Goal: Transaction & Acquisition: Purchase product/service

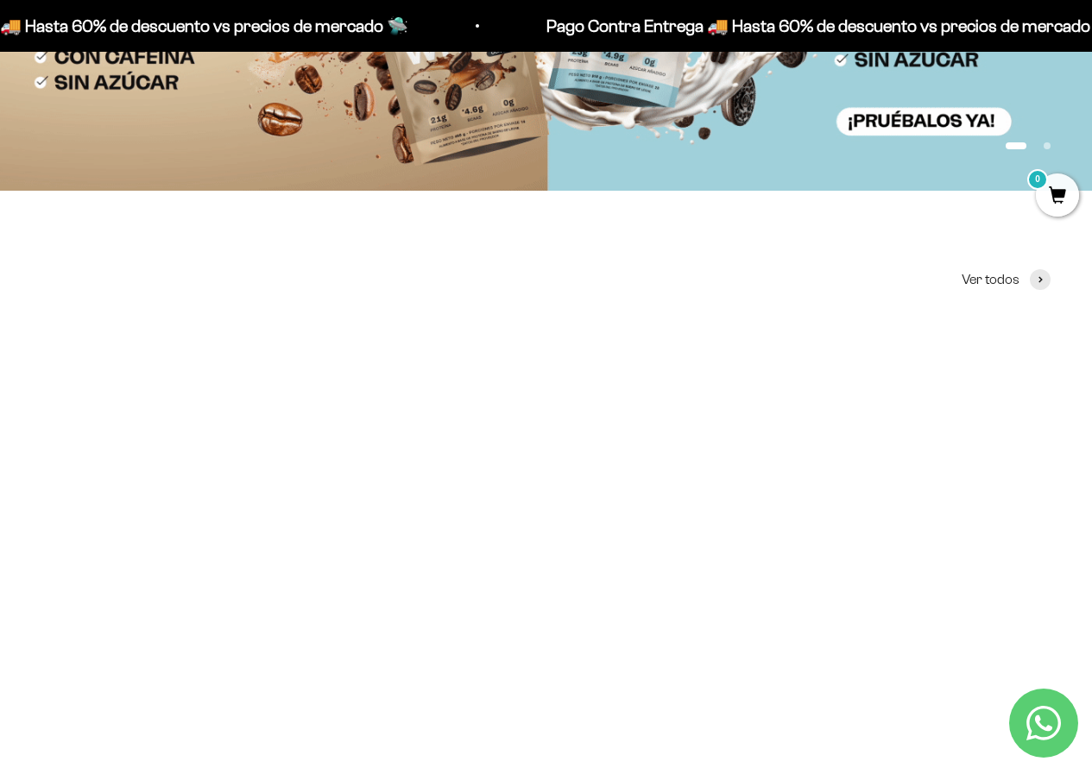
scroll to position [432, 0]
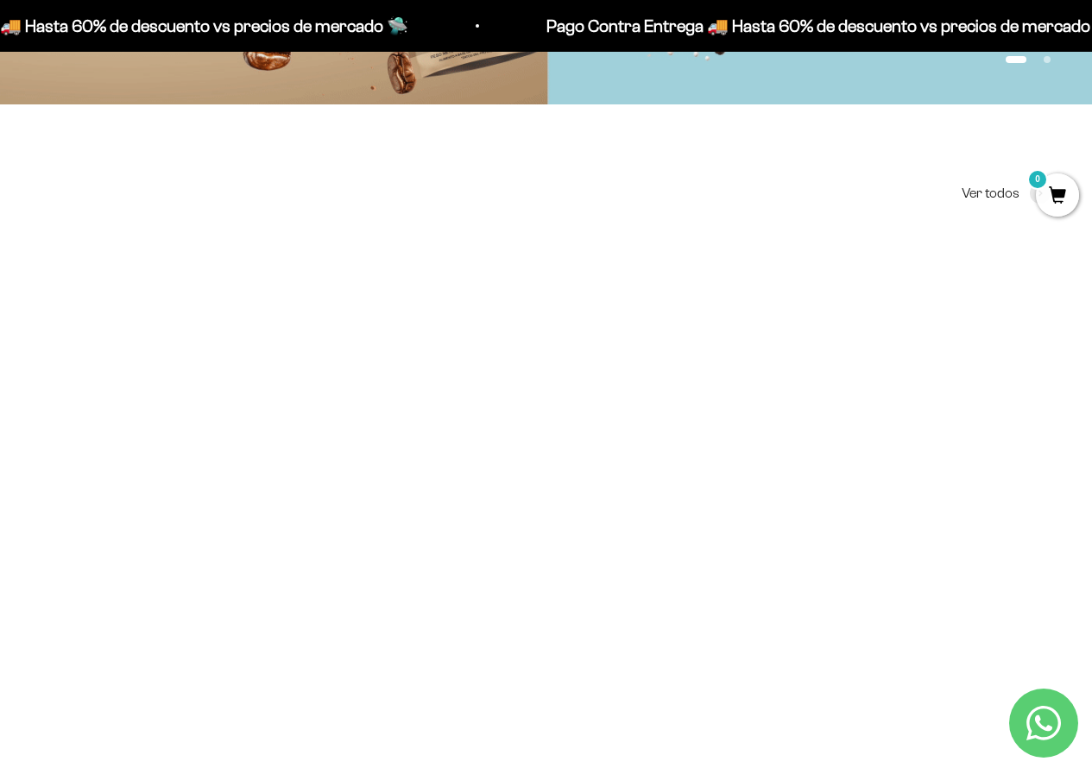
click at [692, 534] on div at bounding box center [688, 549] width 30 height 30
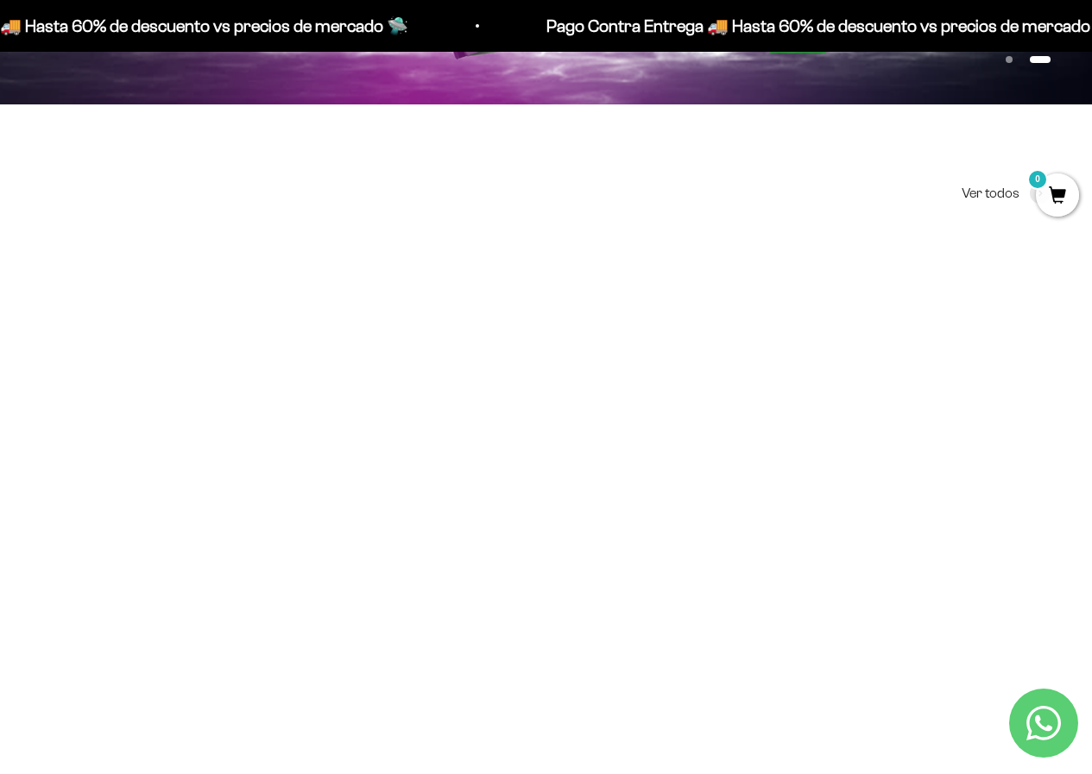
click at [613, 504] on li "300g" at bounding box center [547, 503] width 314 height 21
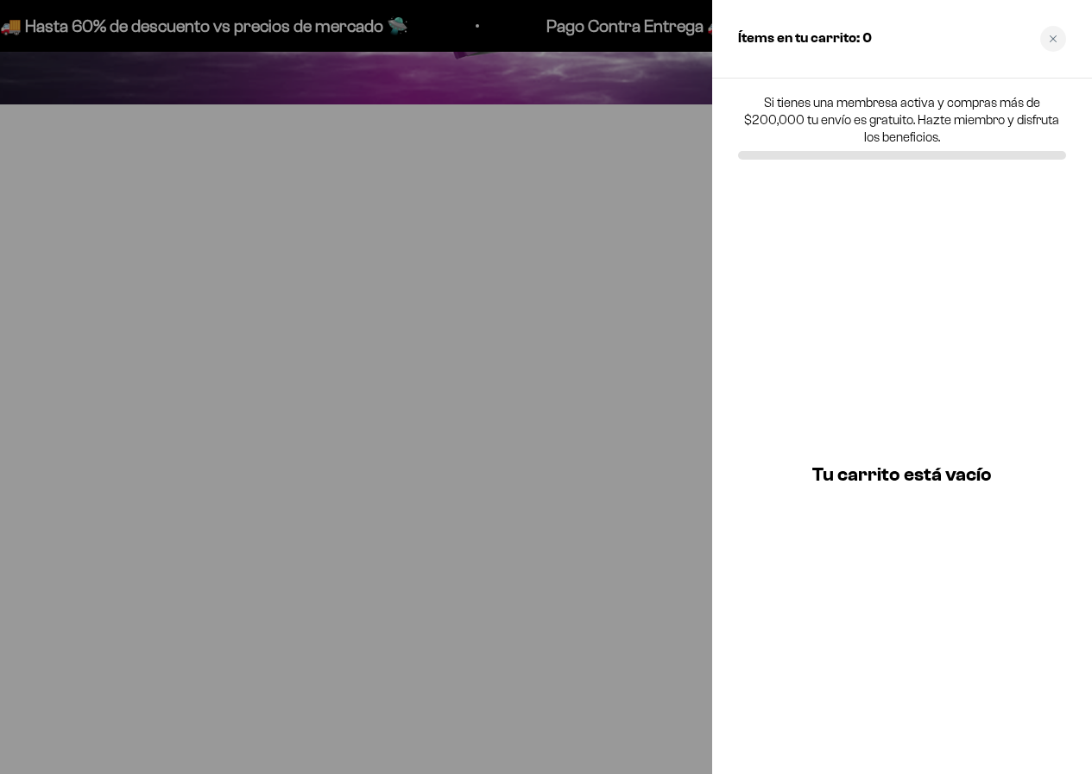
scroll to position [436, 0]
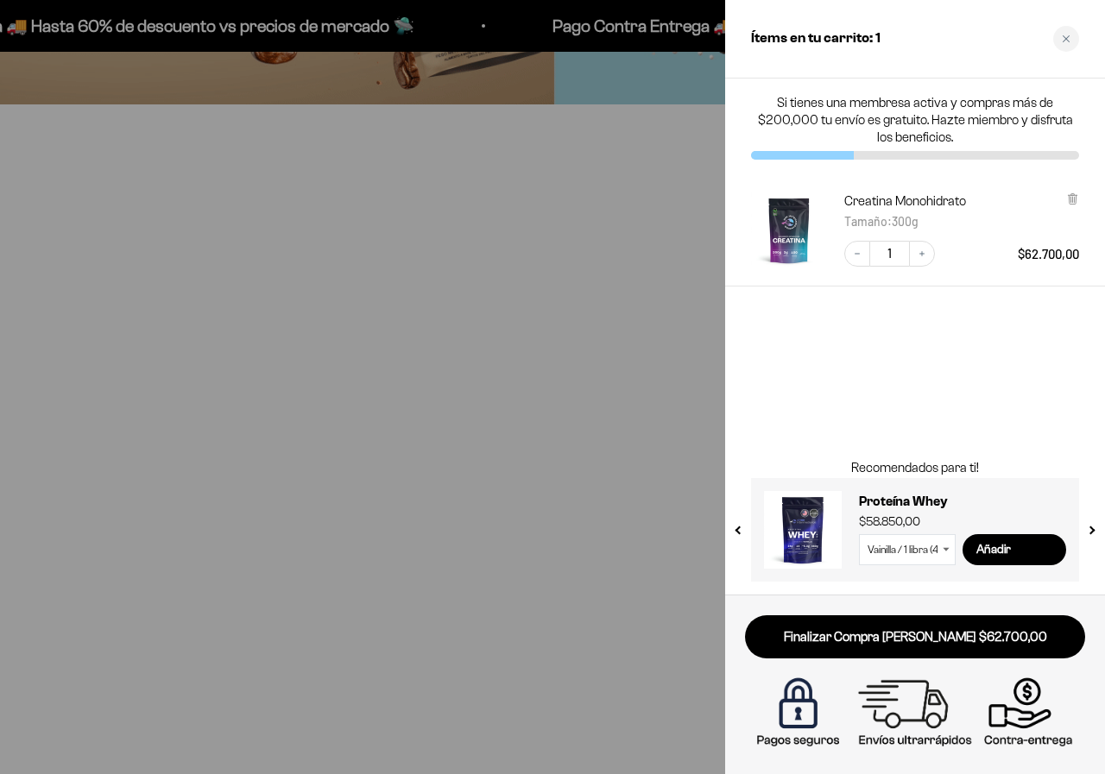
click at [1071, 205] on div at bounding box center [1072, 212] width 13 height 40
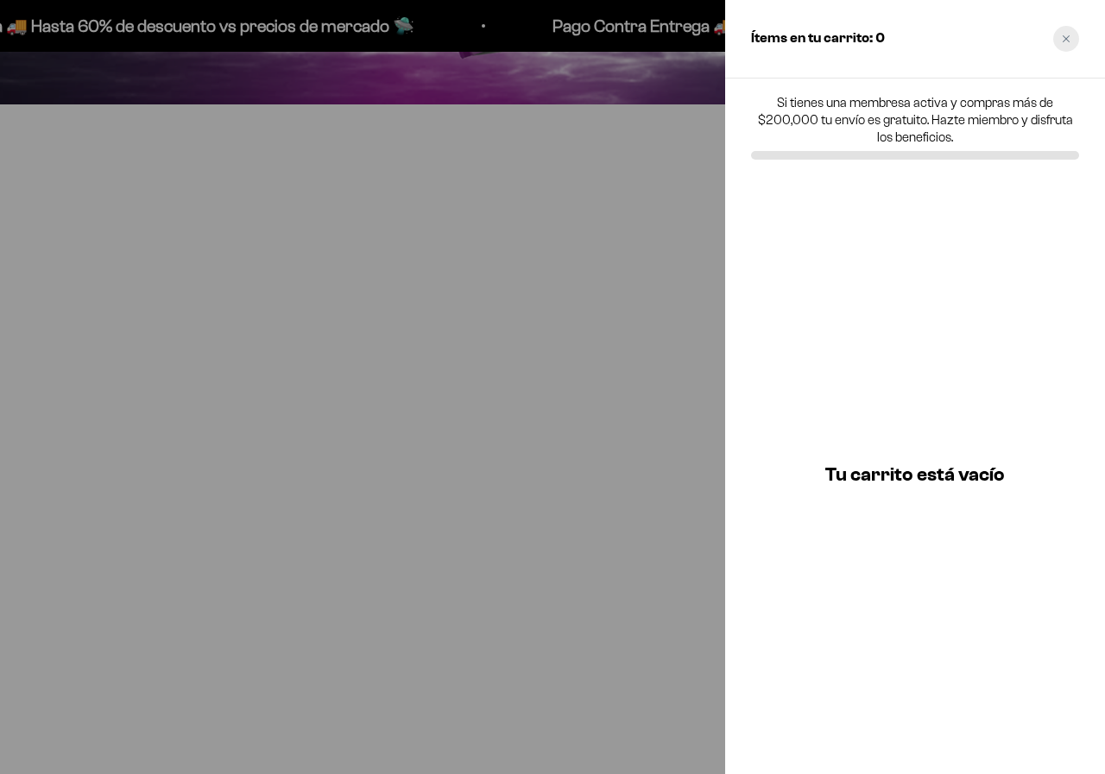
click at [1072, 38] on div "Close cart" at bounding box center [1066, 39] width 26 height 26
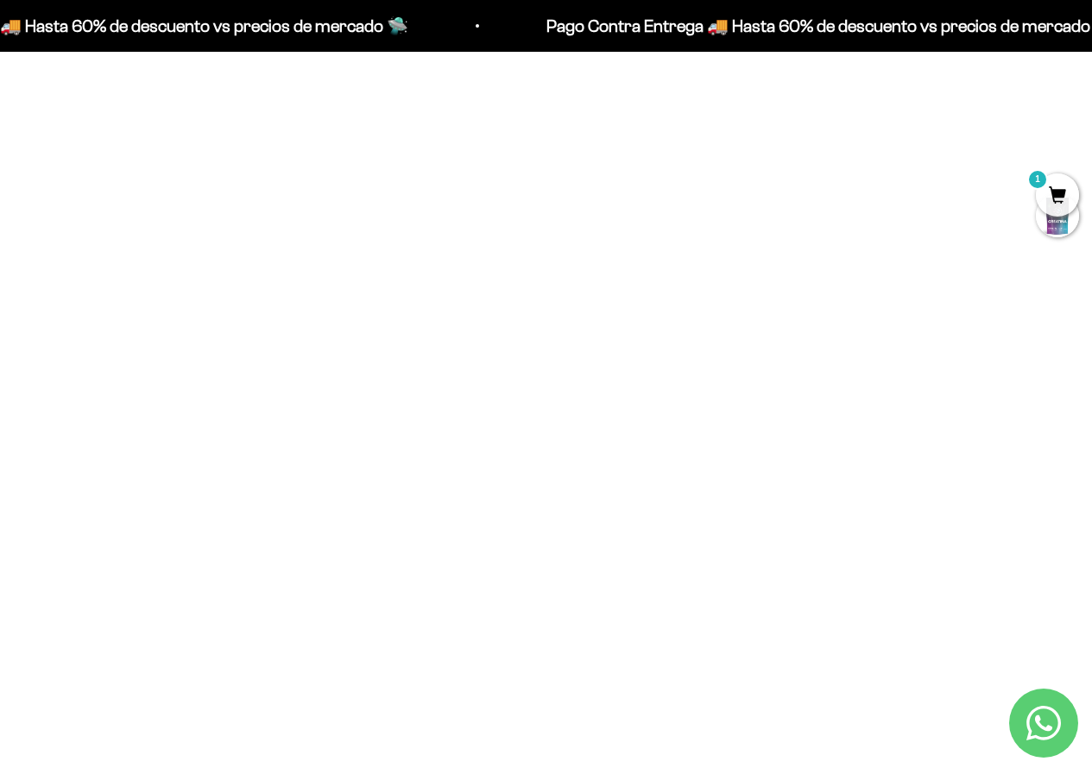
scroll to position [2162, 0]
click at [337, 297] on span at bounding box center [345, 299] width 16 height 20
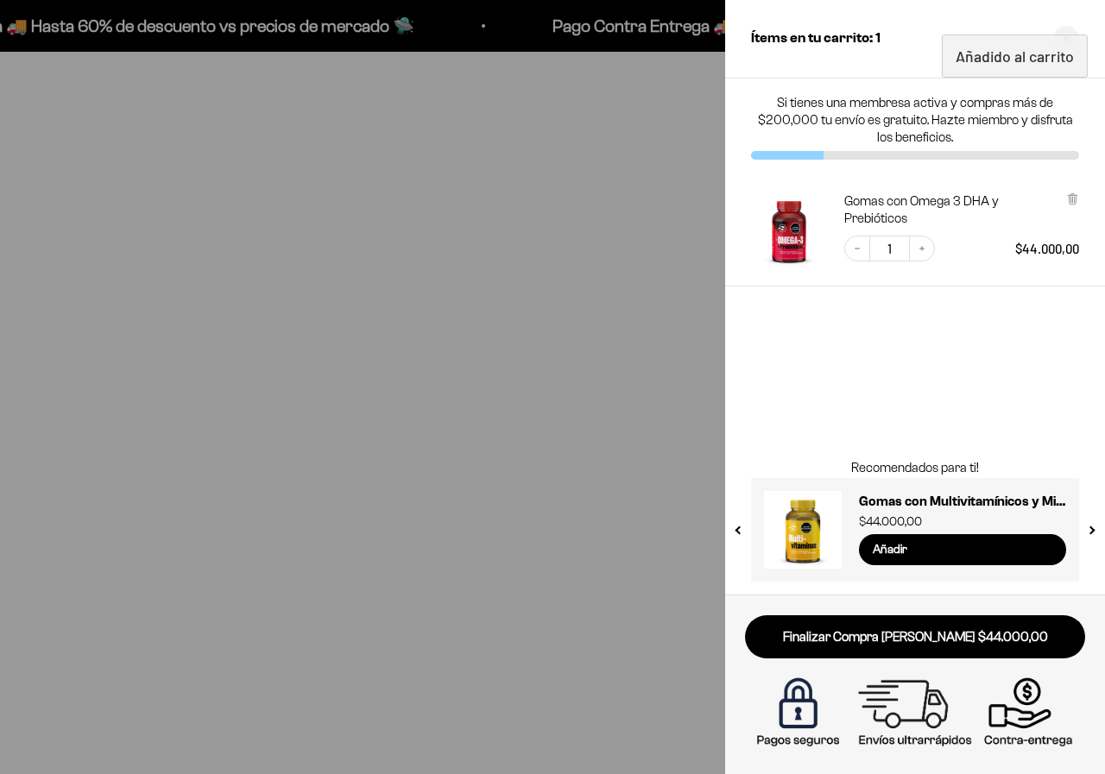
click at [550, 432] on div at bounding box center [552, 387] width 1105 height 774
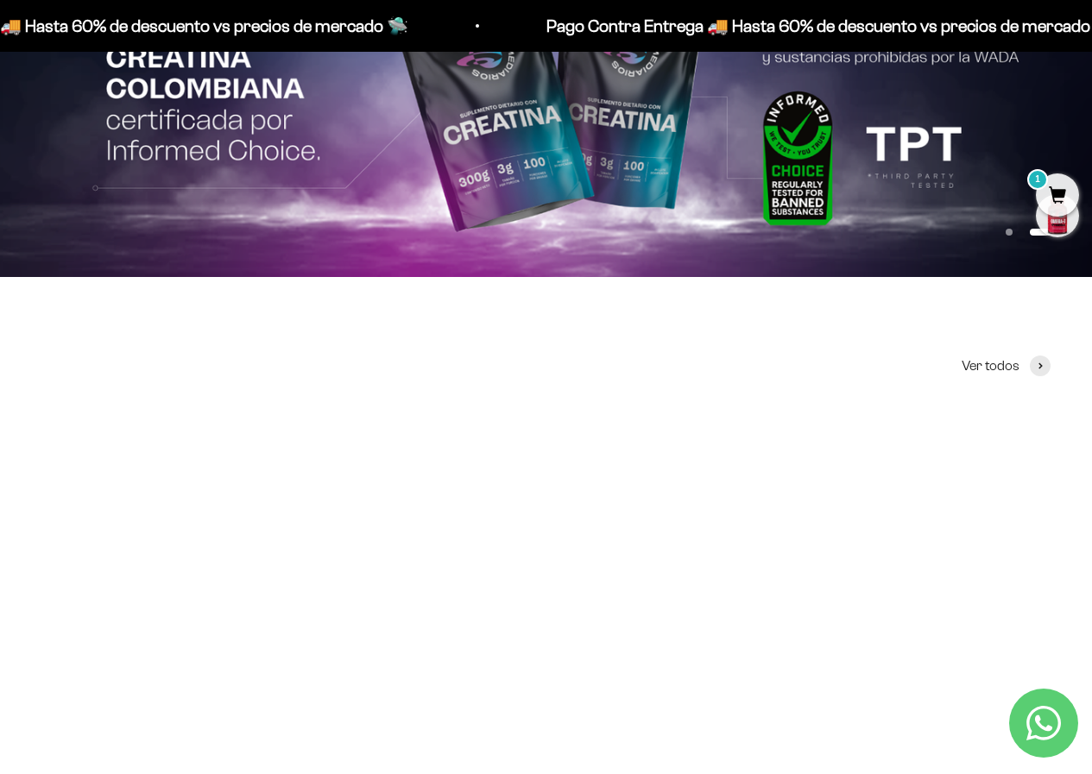
scroll to position [432, 0]
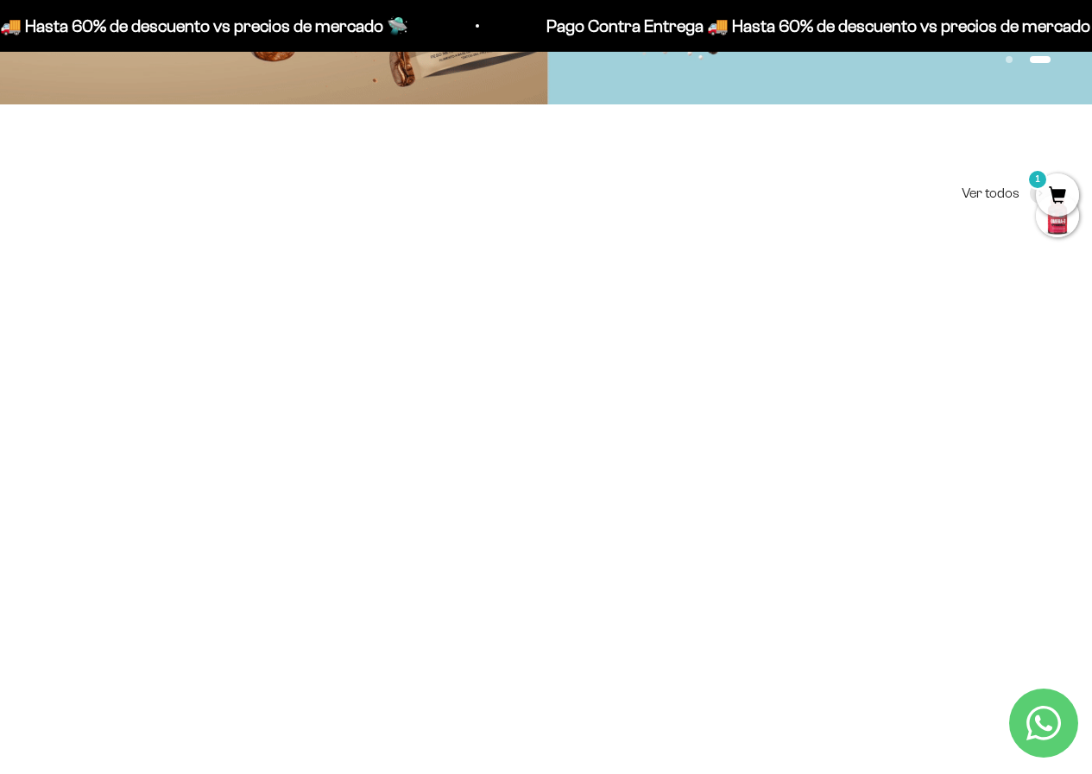
click at [136, 378] on img at bounding box center [202, 406] width 323 height 323
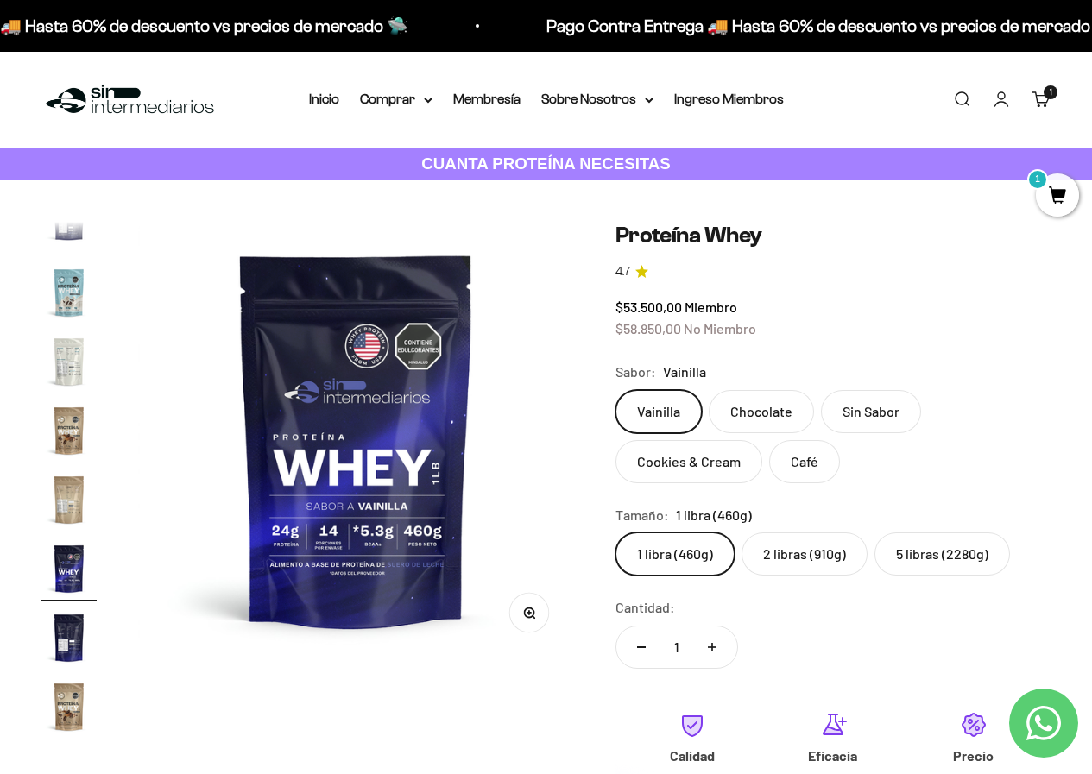
click at [647, 402] on label "Vainilla" at bounding box center [658, 411] width 86 height 43
click at [615, 390] on input "Vainilla" at bounding box center [615, 389] width 1 height 1
click at [711, 647] on icon "Aumentar cantidad" at bounding box center [712, 647] width 9 height 0
click at [644, 645] on button "Reducir cantidad" at bounding box center [641, 647] width 50 height 41
type input "1"
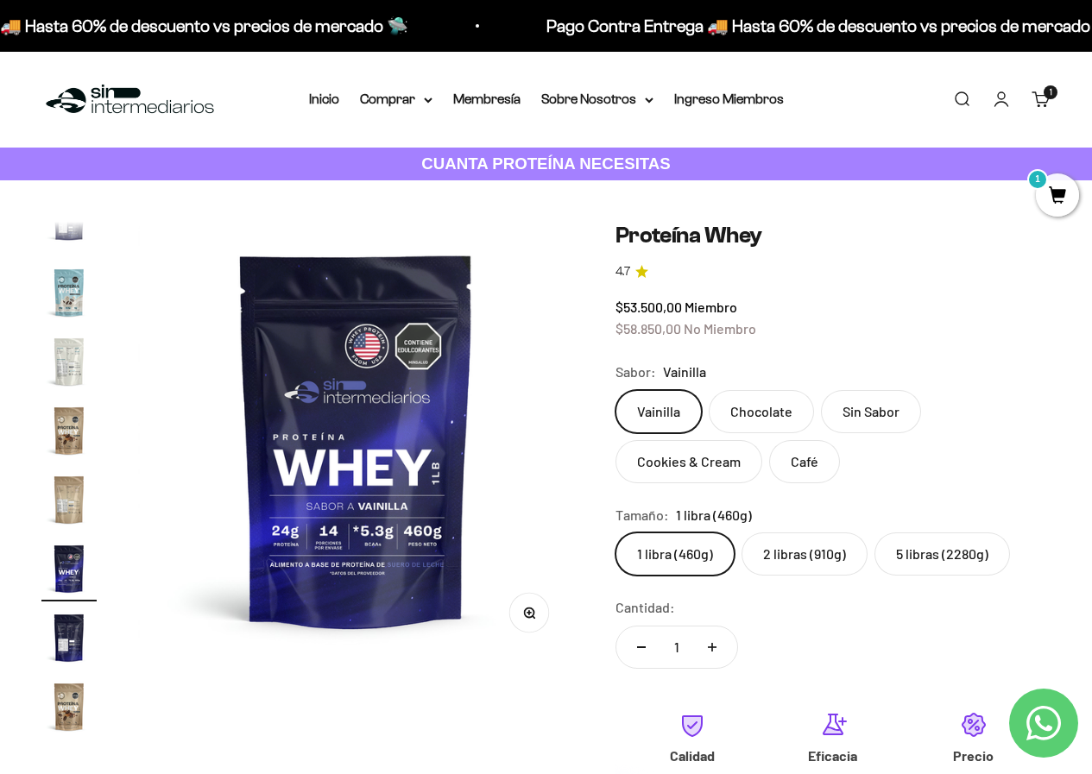
click at [779, 548] on label "2 libras (910g)" at bounding box center [805, 554] width 126 height 43
click at [615, 533] on input "2 libras (910g)" at bounding box center [615, 532] width 1 height 1
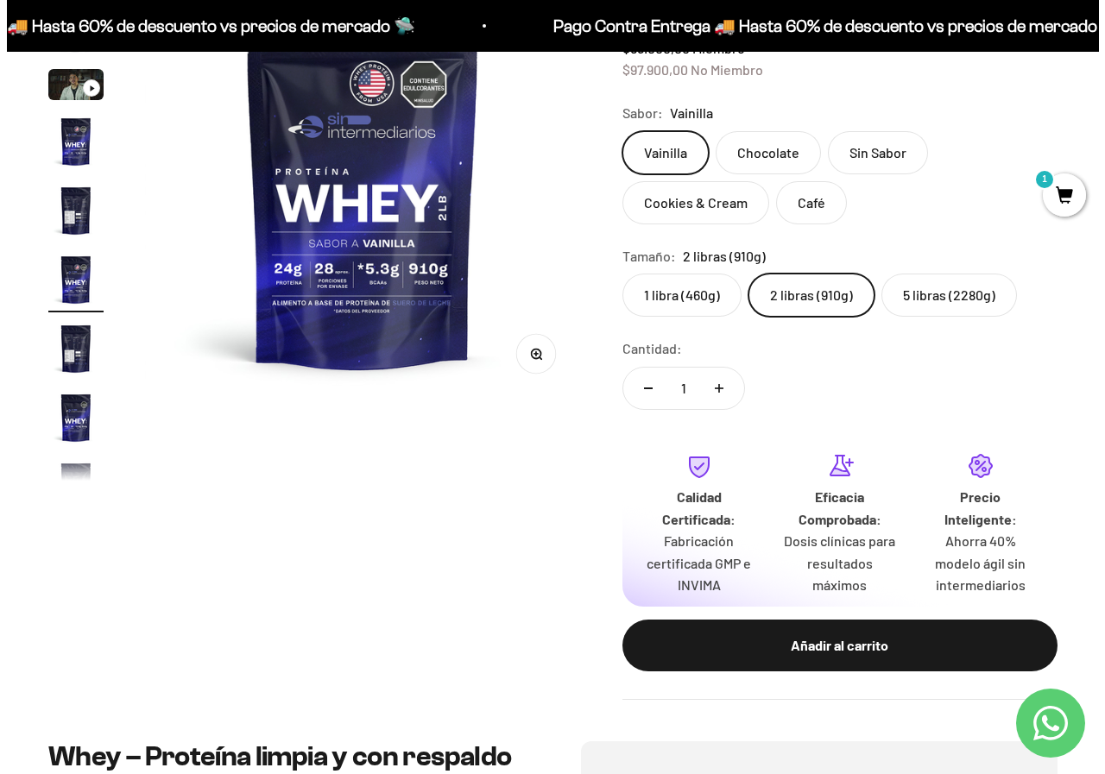
scroll to position [345, 0]
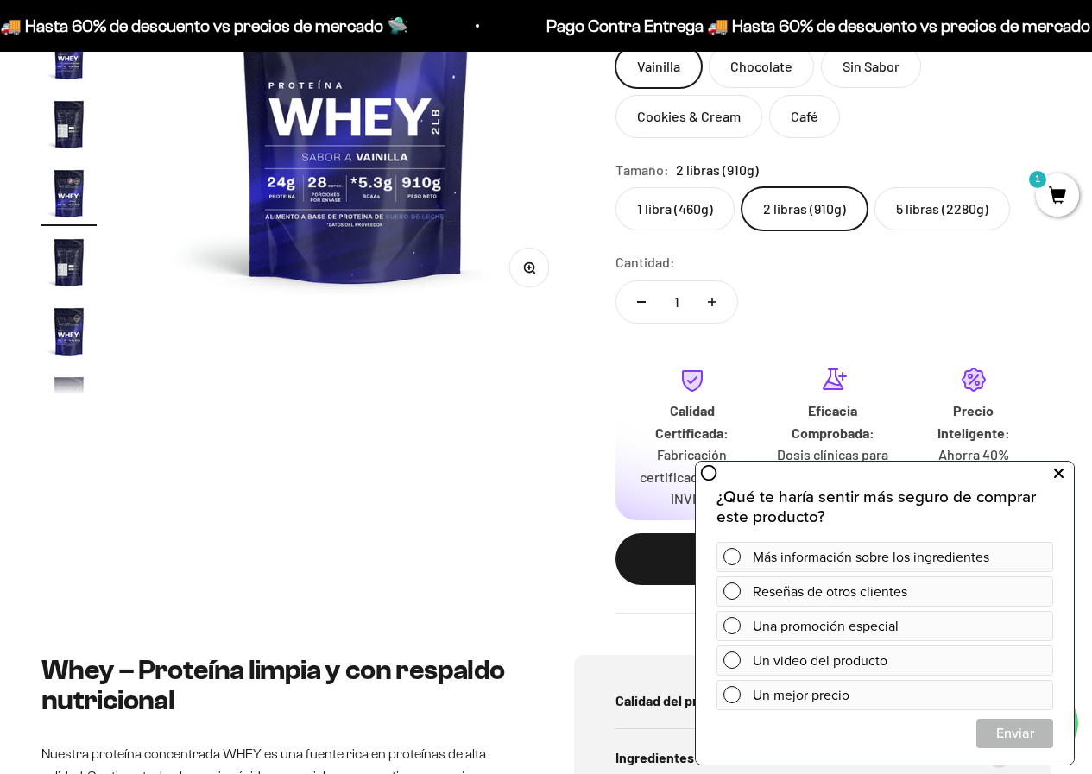
click at [1067, 468] on button at bounding box center [1058, 474] width 31 height 28
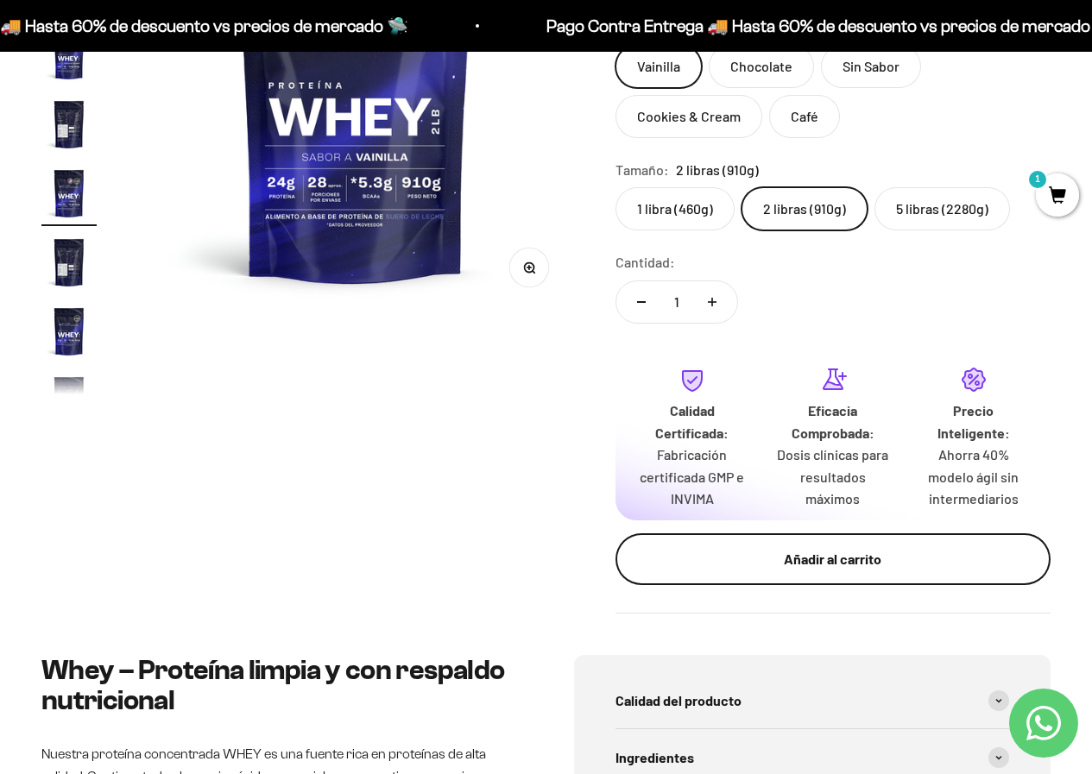
click at [697, 578] on button "Añadir al carrito" at bounding box center [832, 559] width 435 height 52
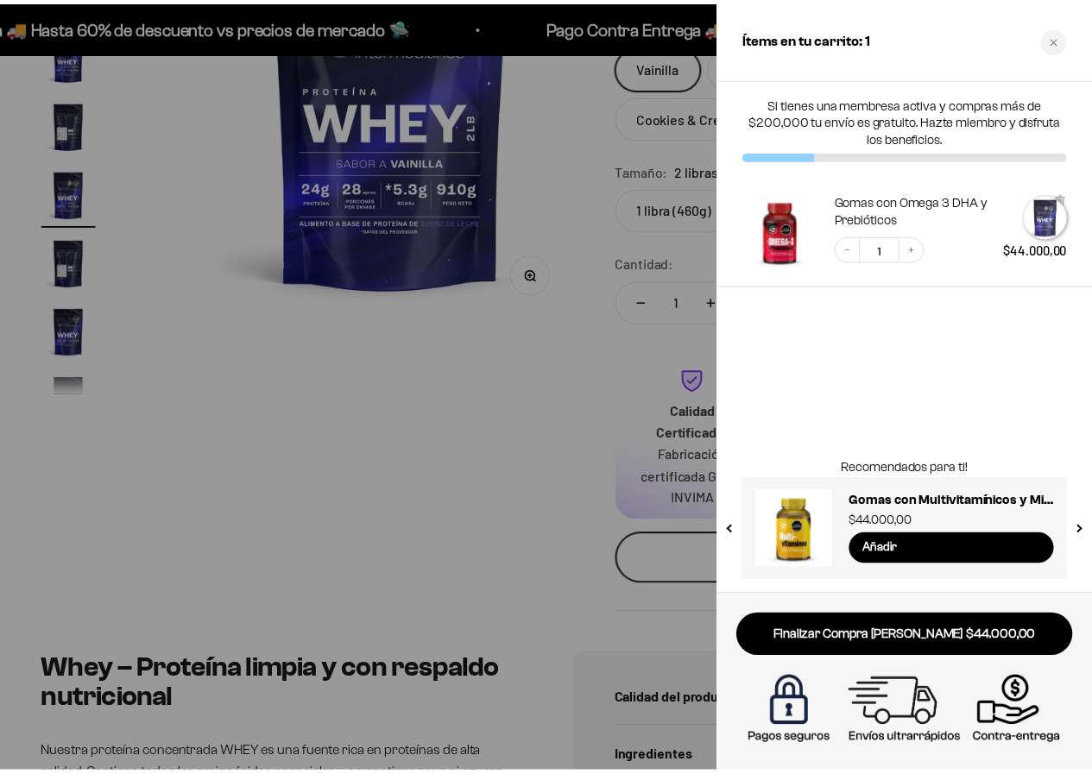
scroll to position [0, 2265]
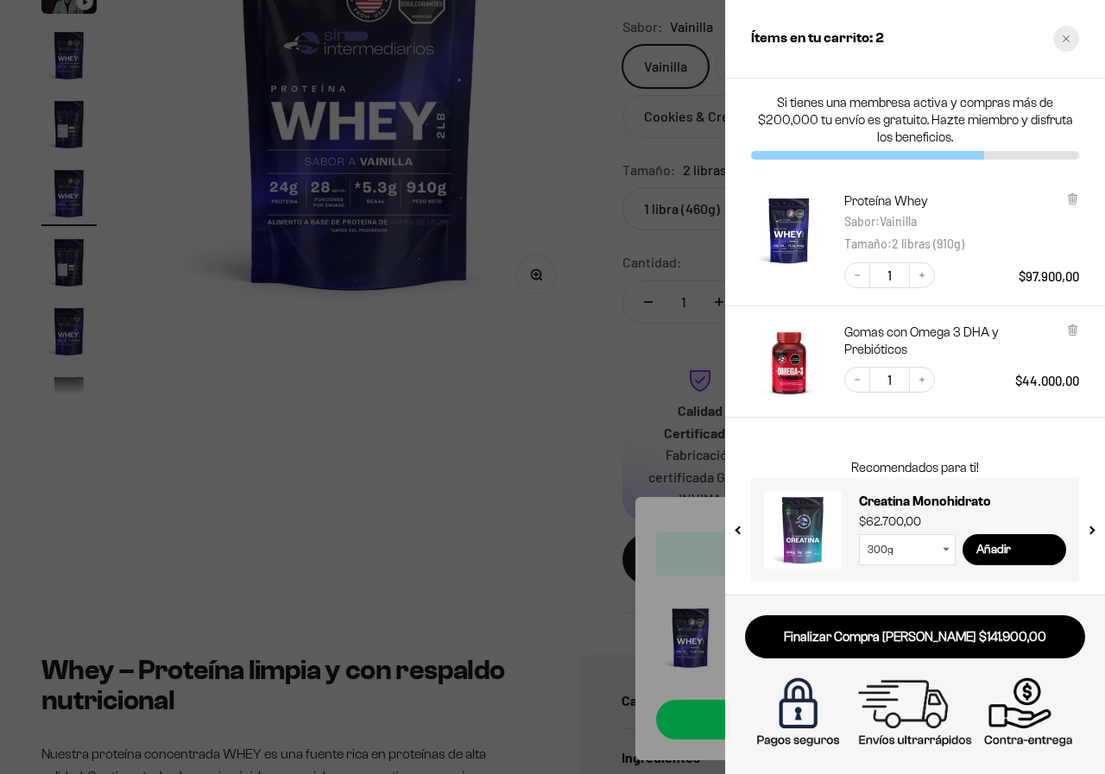
click at [1072, 42] on div "Close cart" at bounding box center [1066, 39] width 26 height 26
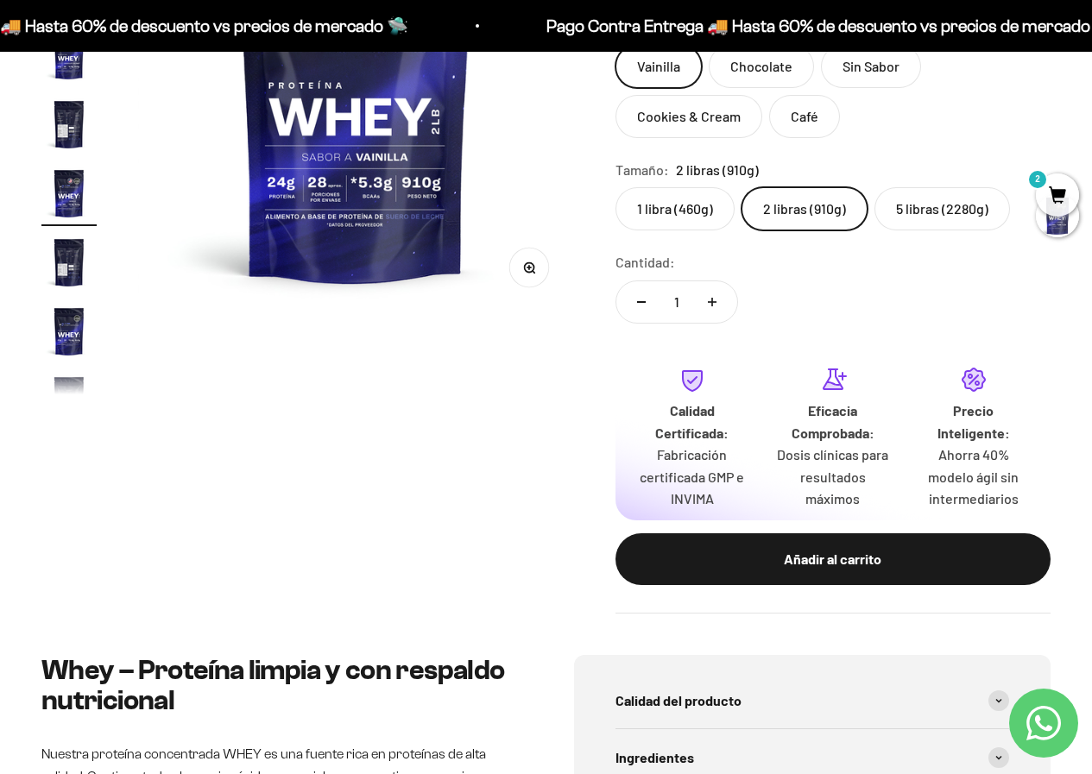
scroll to position [0, 0]
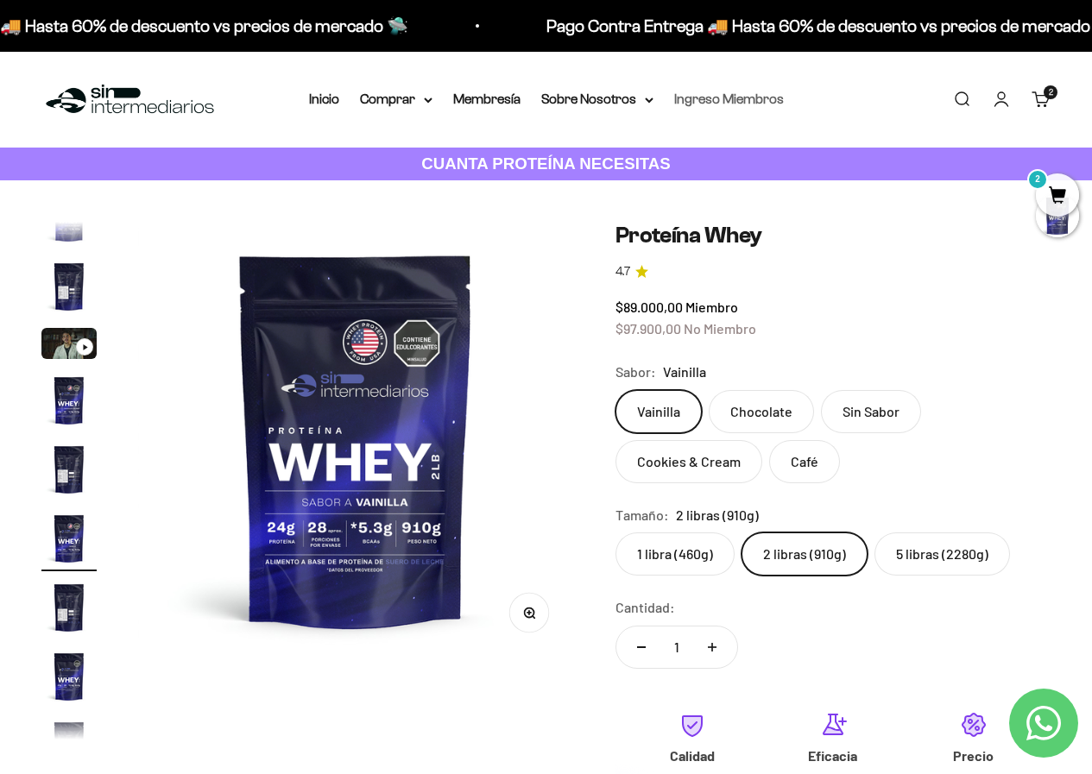
click at [759, 92] on li "Ingreso Miembros" at bounding box center [729, 99] width 110 height 22
click at [759, 92] on link "Ingreso Miembros" at bounding box center [729, 99] width 110 height 15
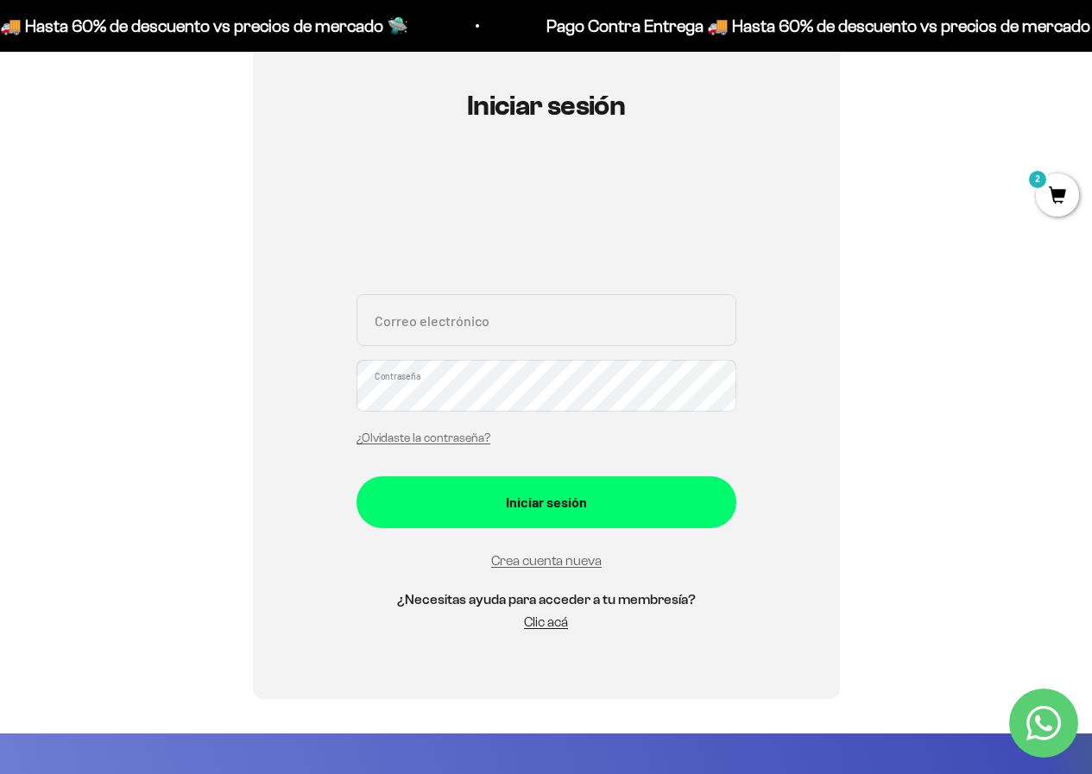
scroll to position [259, 0]
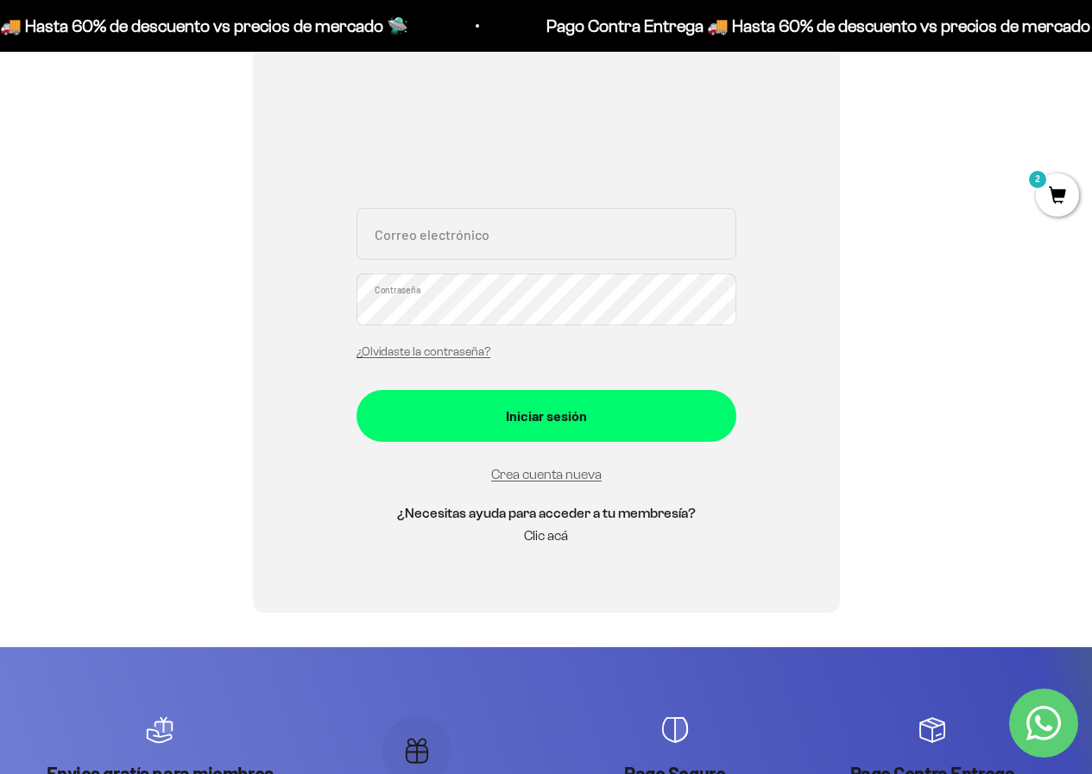
click at [552, 536] on link "Clic acá" at bounding box center [546, 535] width 44 height 15
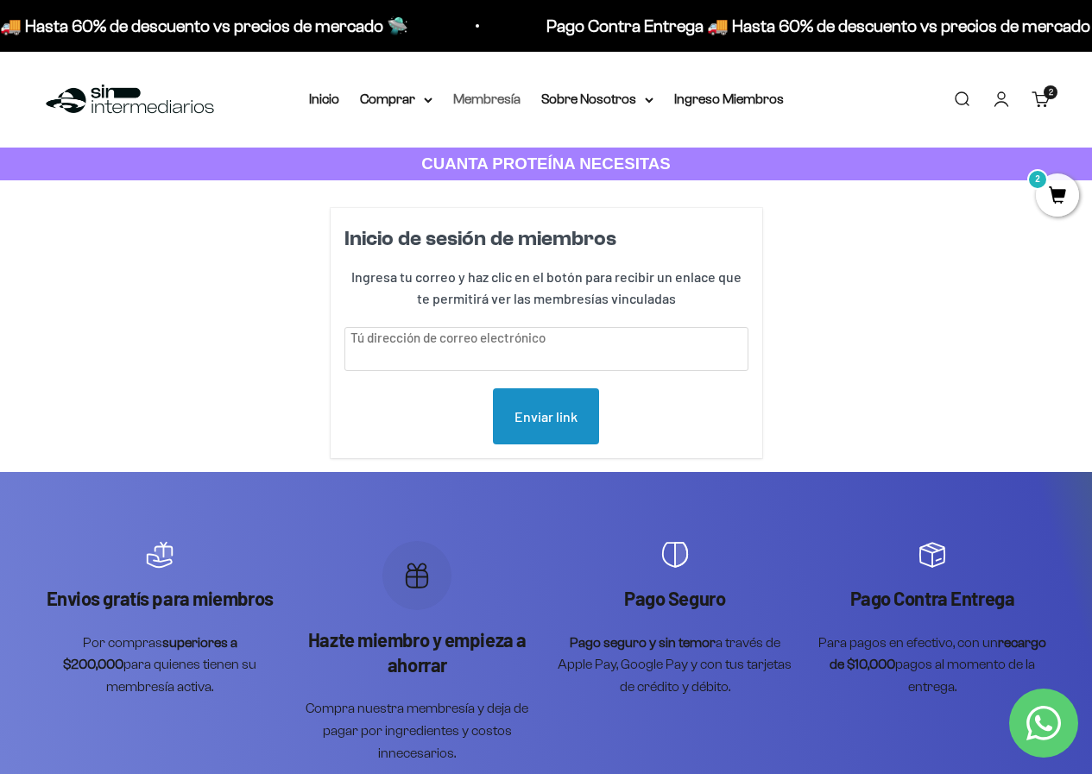
click at [496, 98] on link "Membresía" at bounding box center [486, 99] width 67 height 15
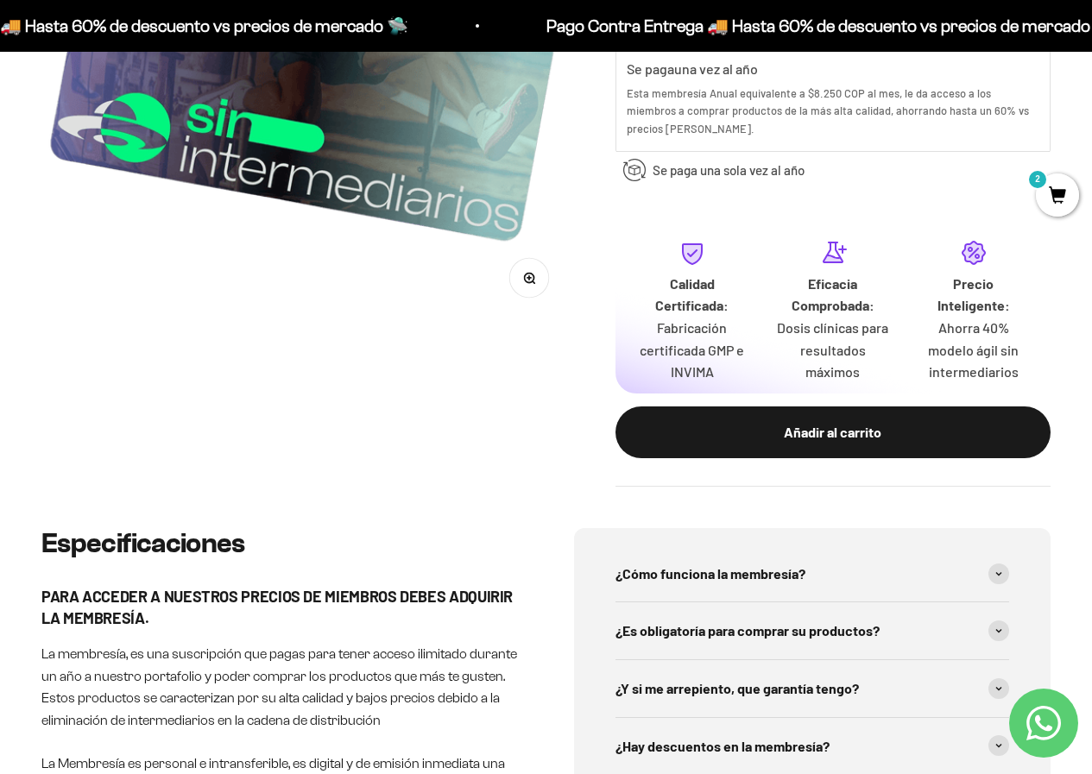
scroll to position [345, 0]
